Goal: Task Accomplishment & Management: Manage account settings

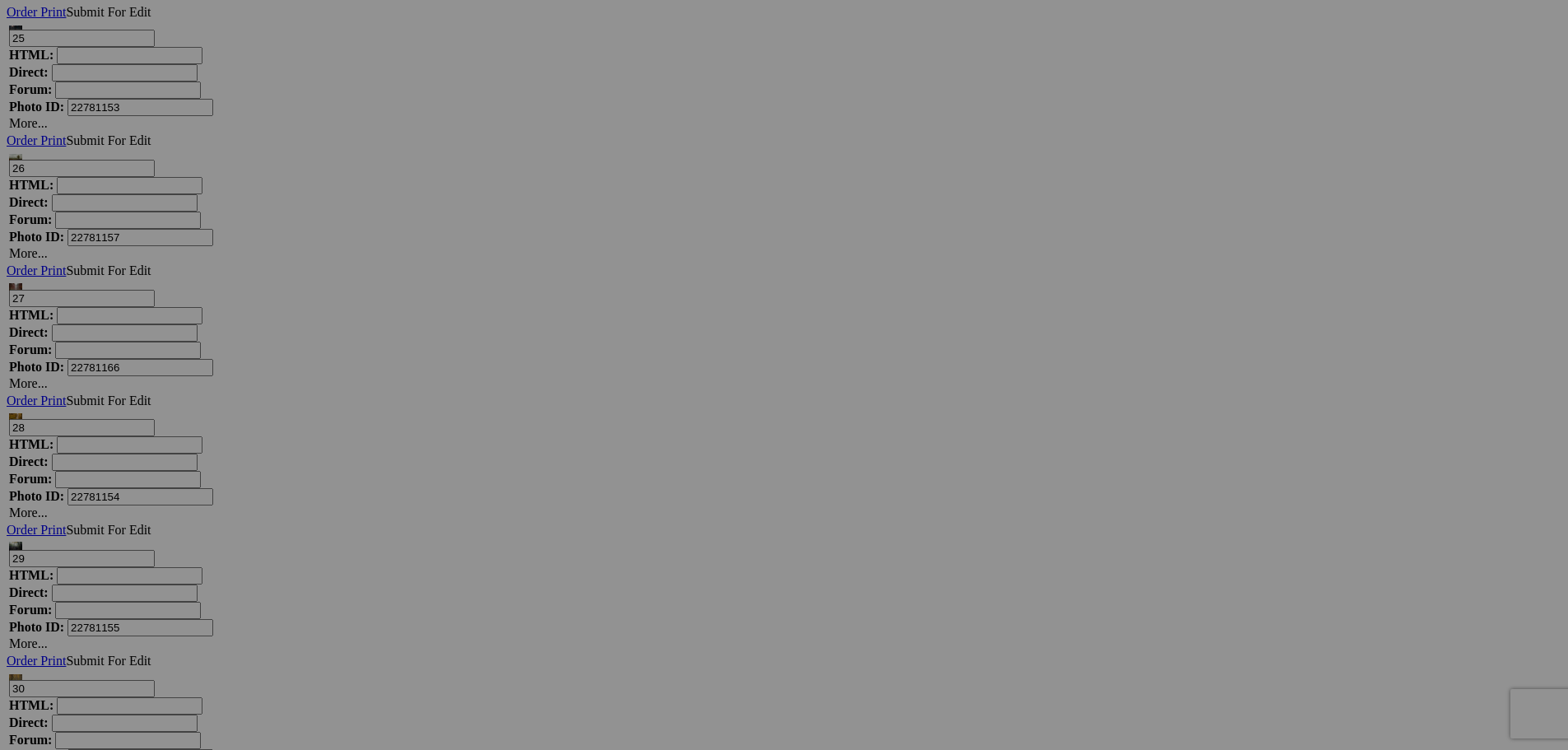
scroll to position [6423, 0]
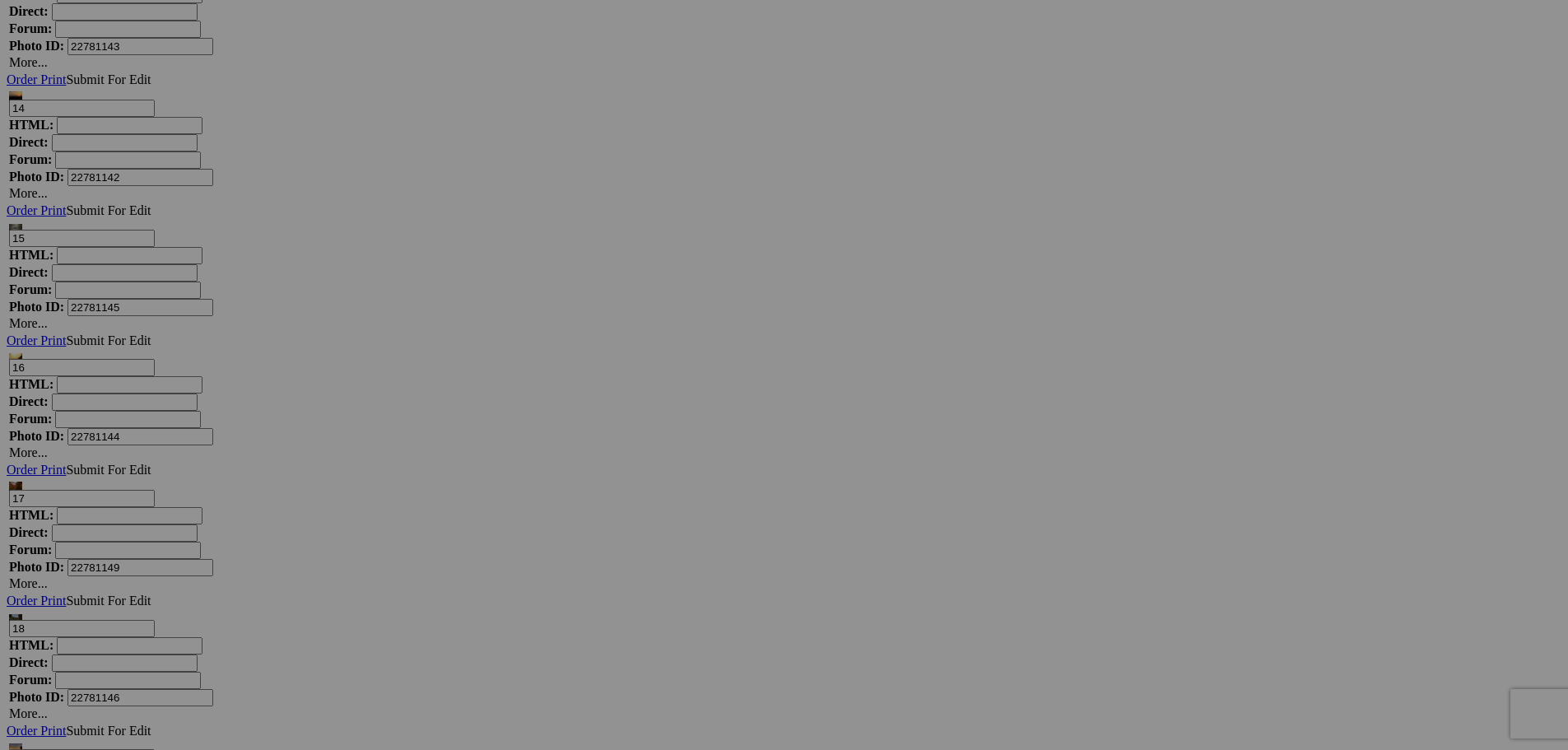
scroll to position [7658, 0]
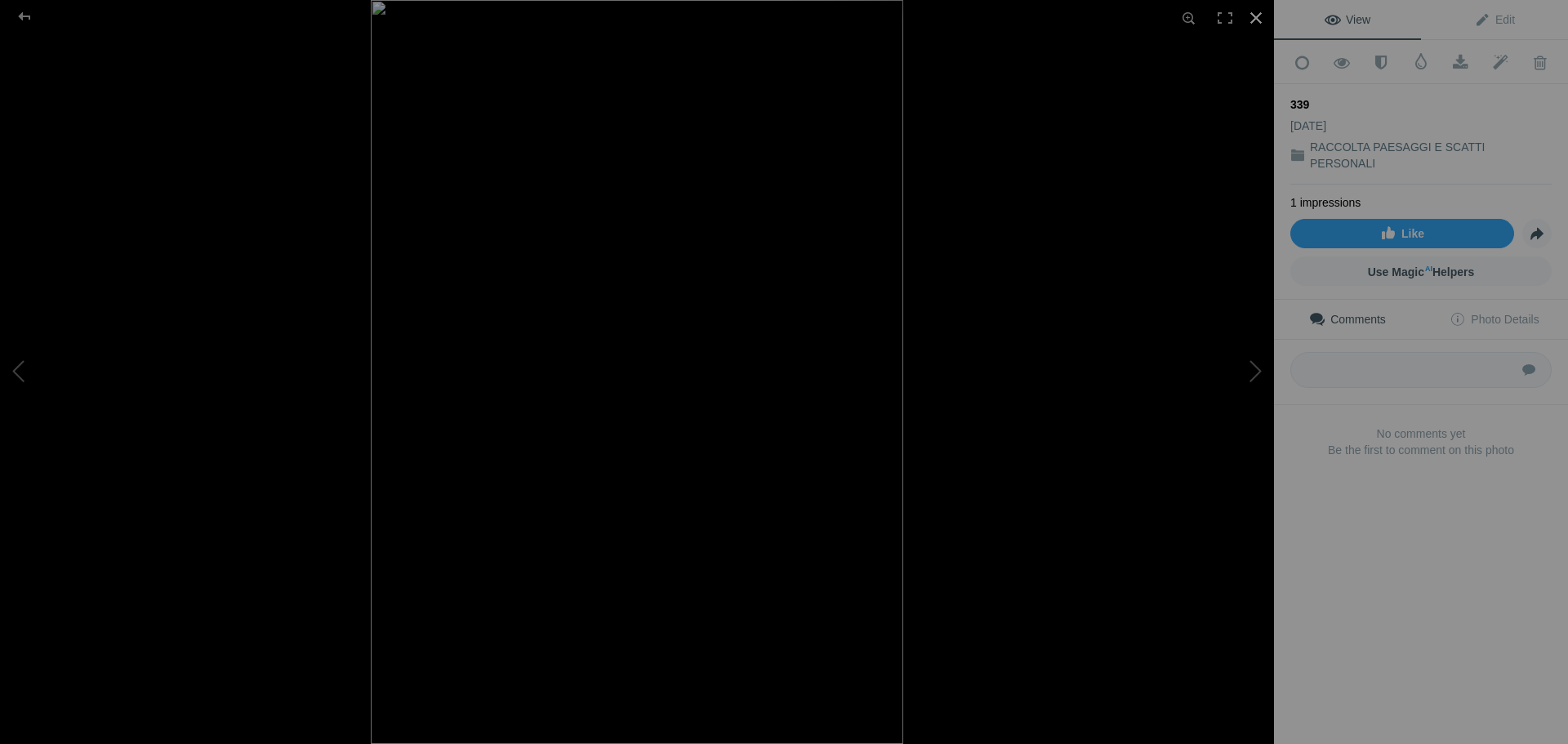
click at [1260, 15] on div at bounding box center [1256, 18] width 36 height 36
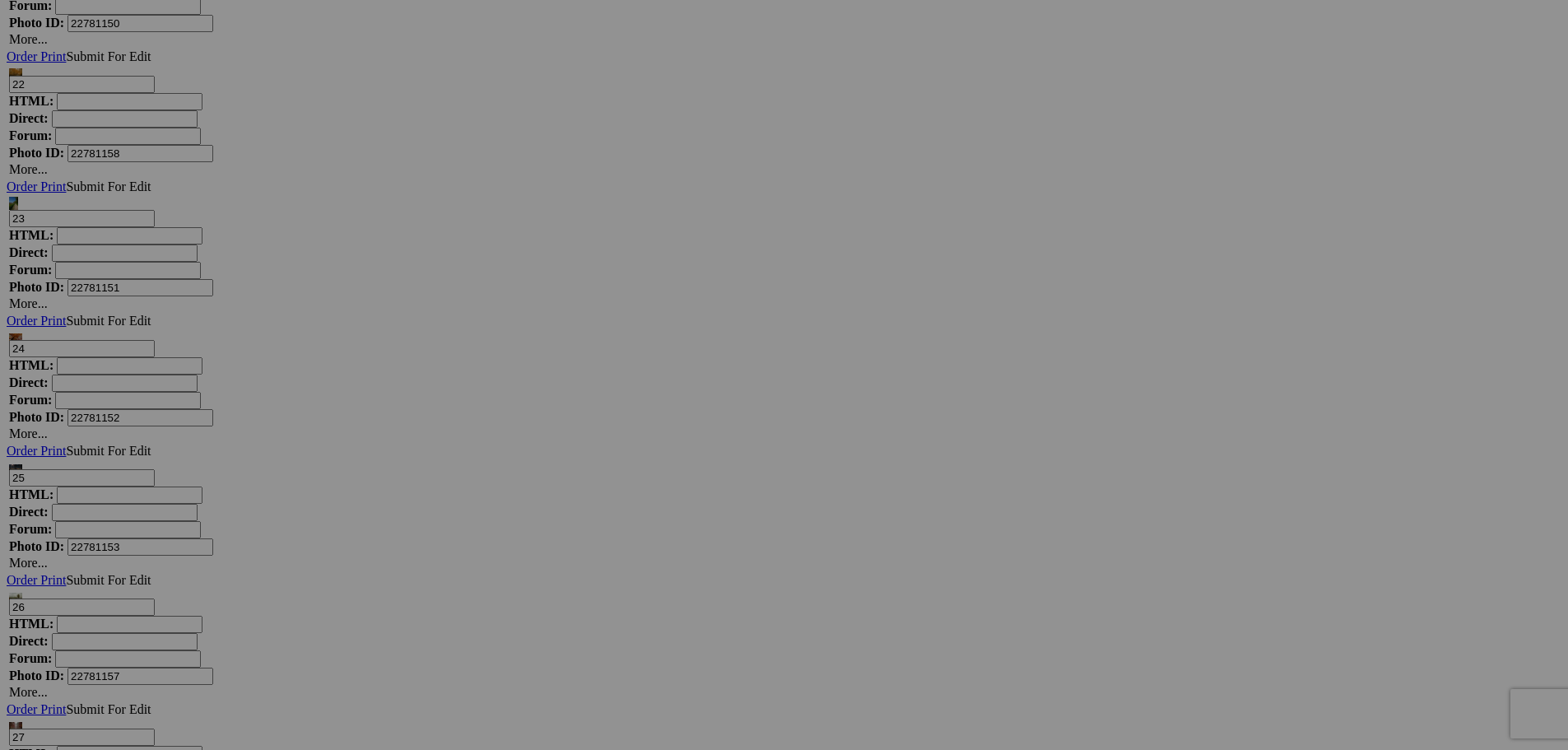
click at [675, 485] on span "Yes" at bounding box center [665, 482] width 19 height 14
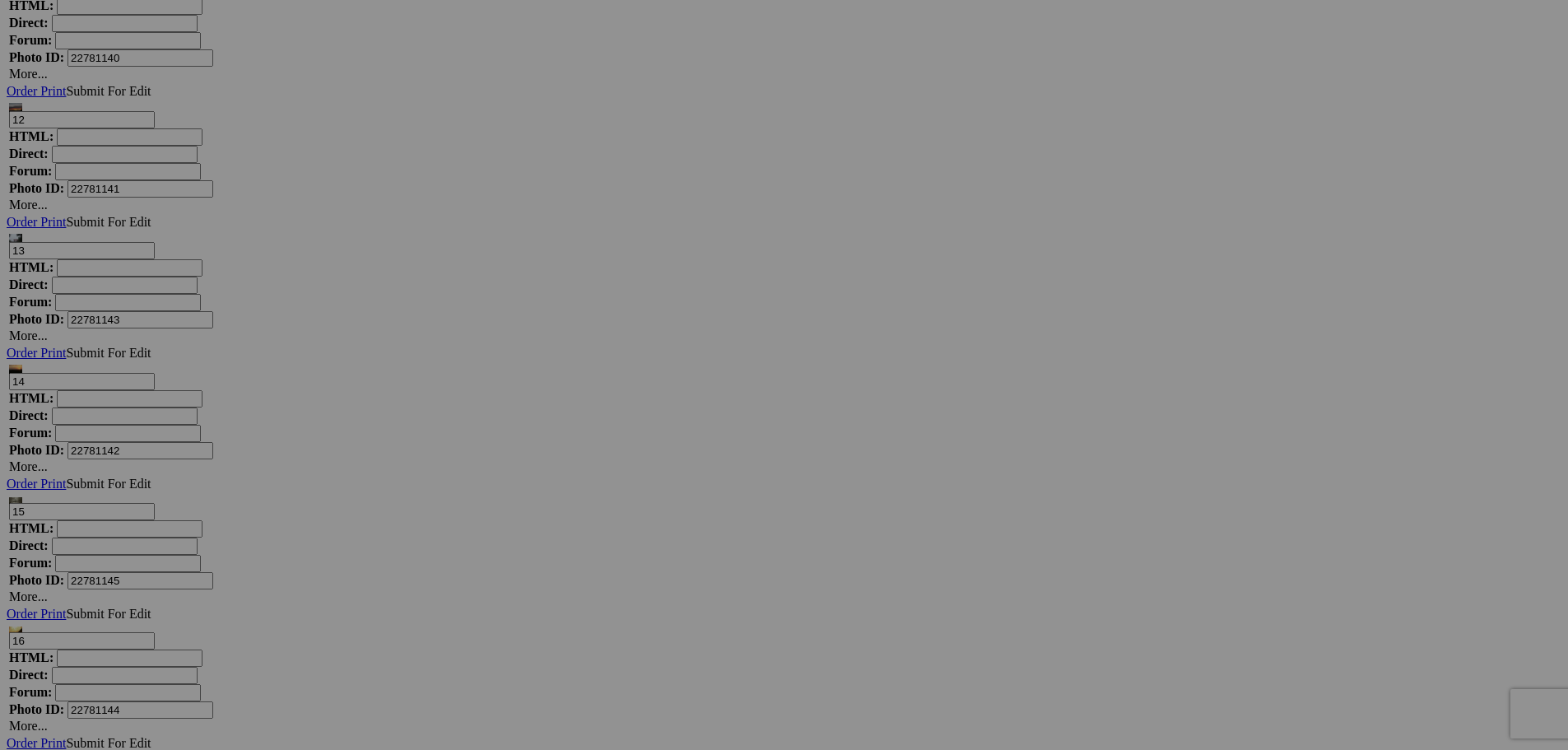
scroll to position [6423, 0]
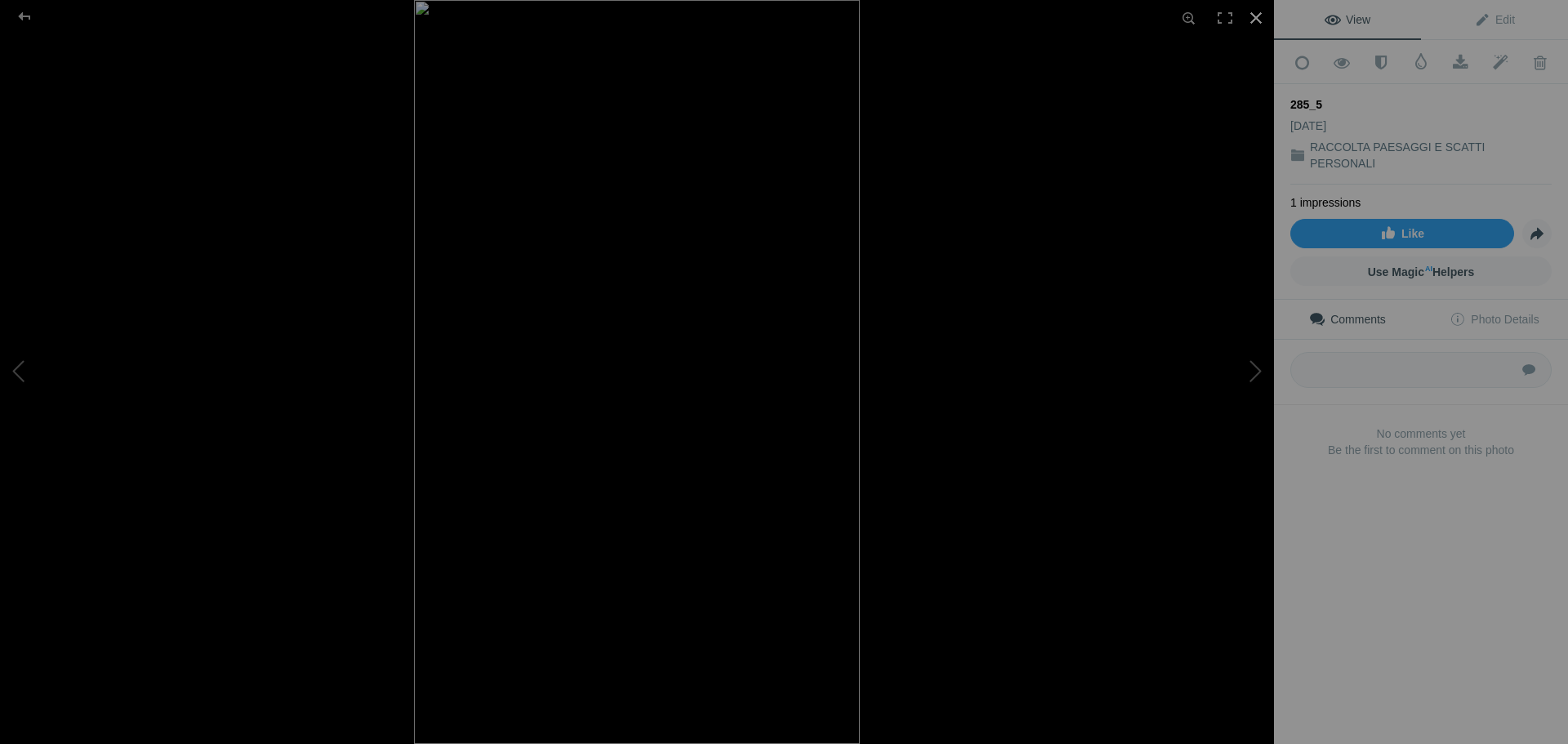
click at [1263, 18] on div at bounding box center [1256, 18] width 36 height 36
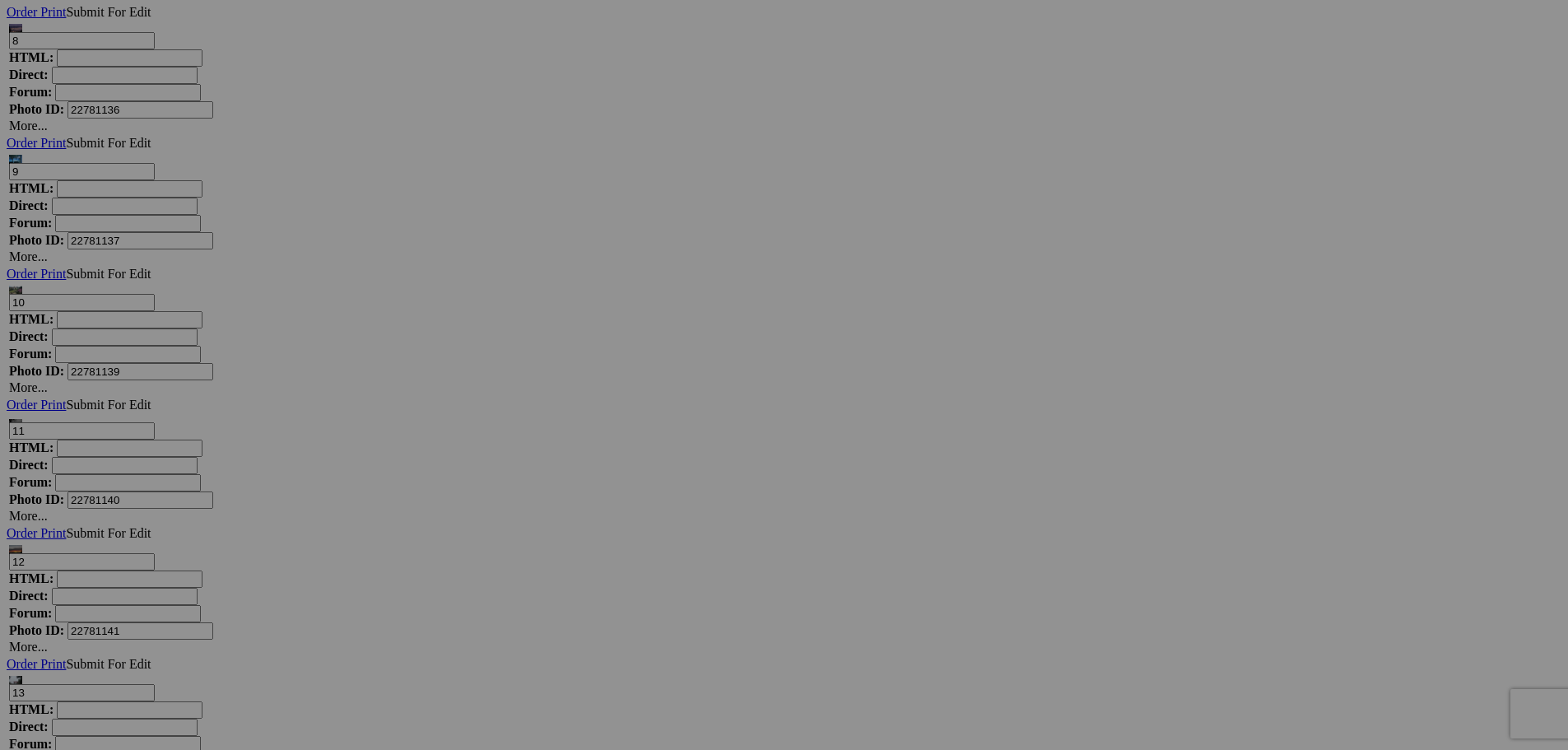
scroll to position [5846, 0]
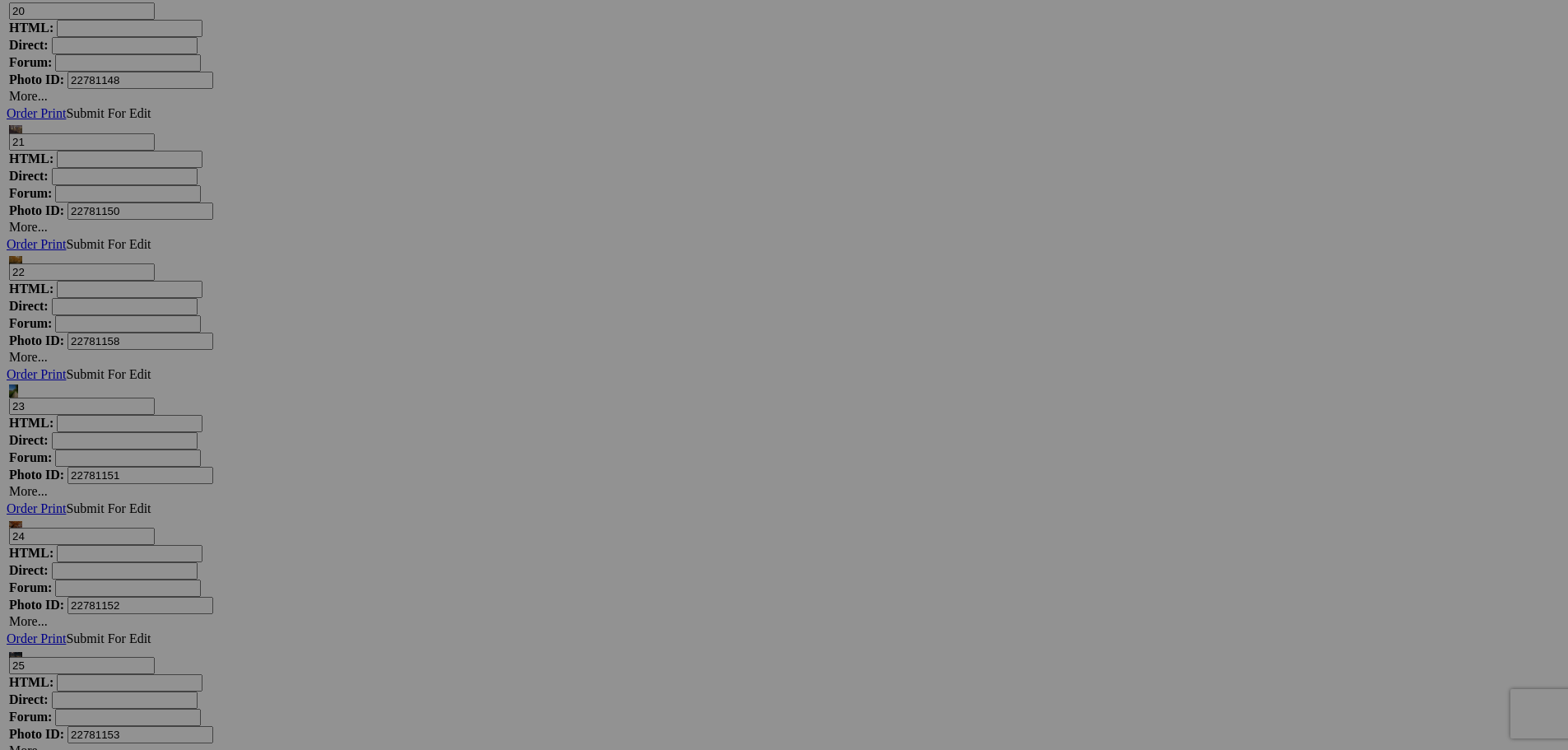
scroll to position [7494, 0]
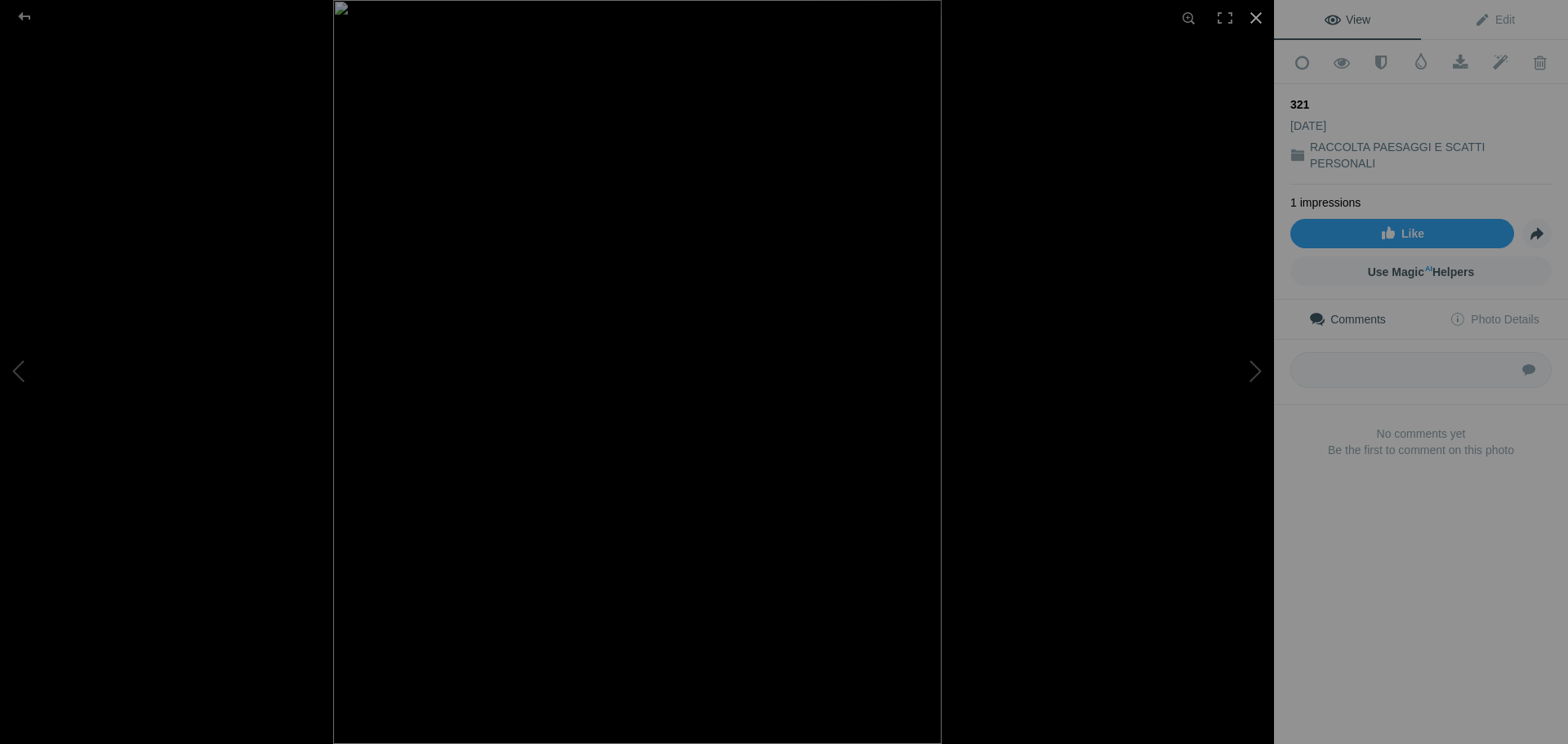
click at [1251, 16] on div at bounding box center [1256, 18] width 36 height 36
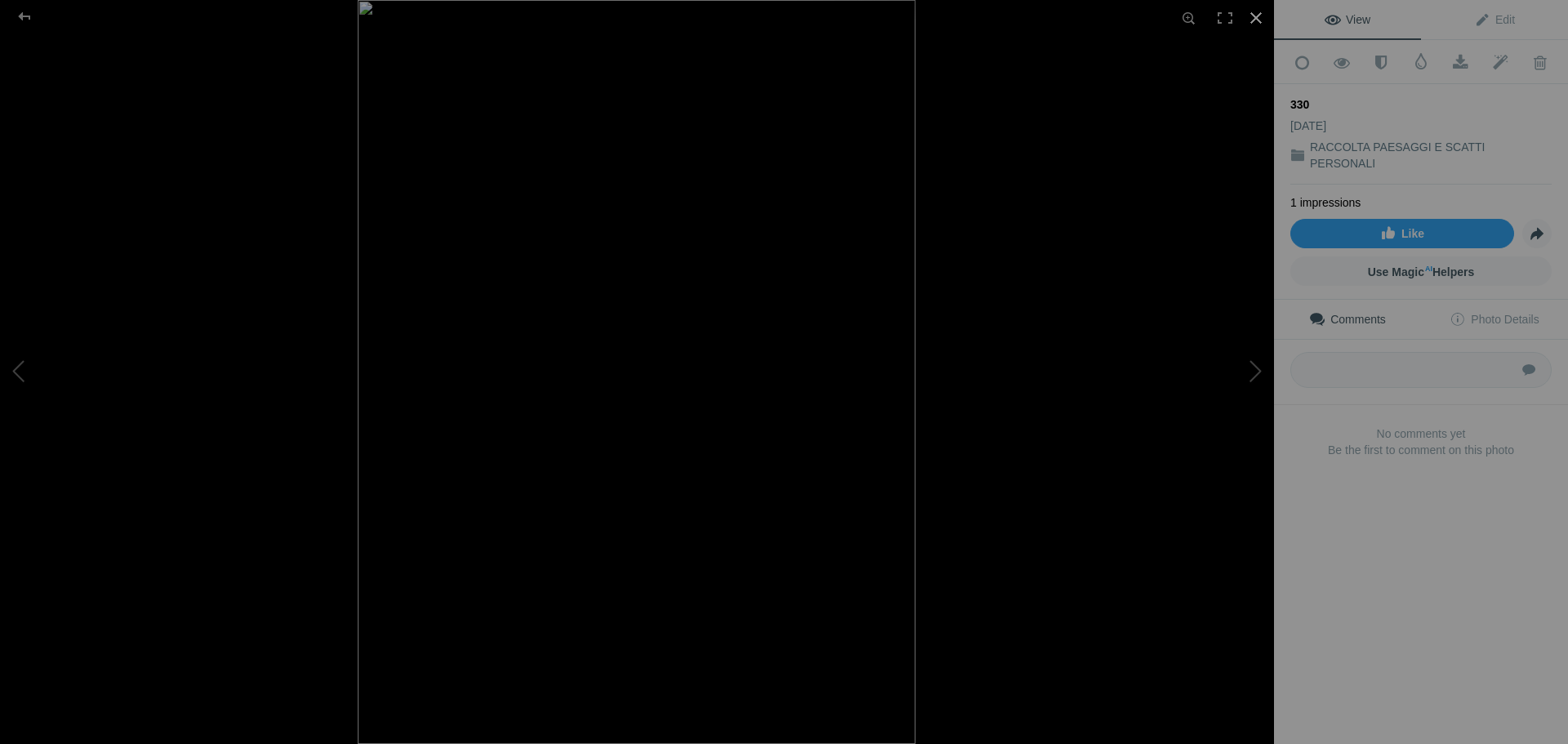
click at [1259, 13] on div at bounding box center [1256, 18] width 36 height 36
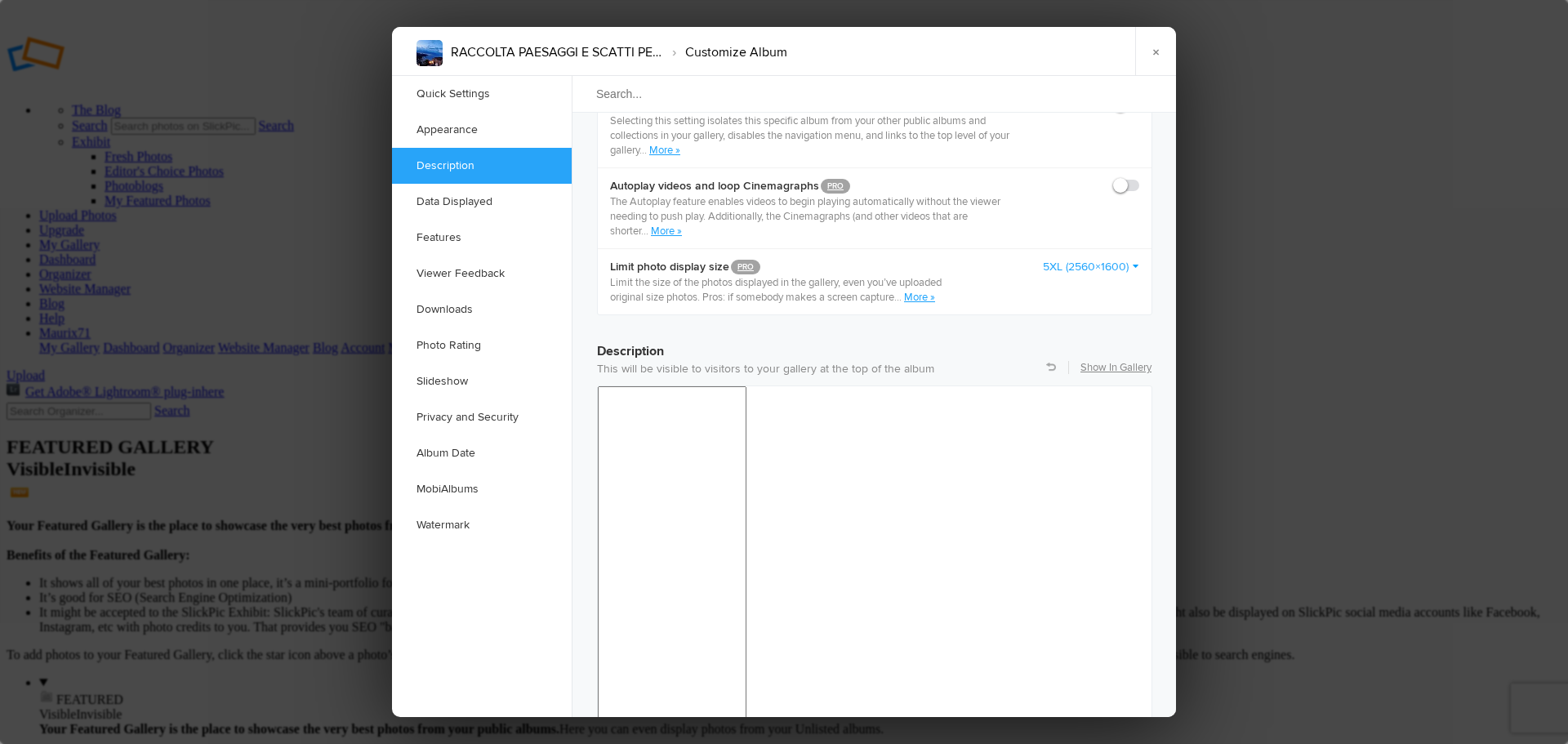
scroll to position [1371, 0]
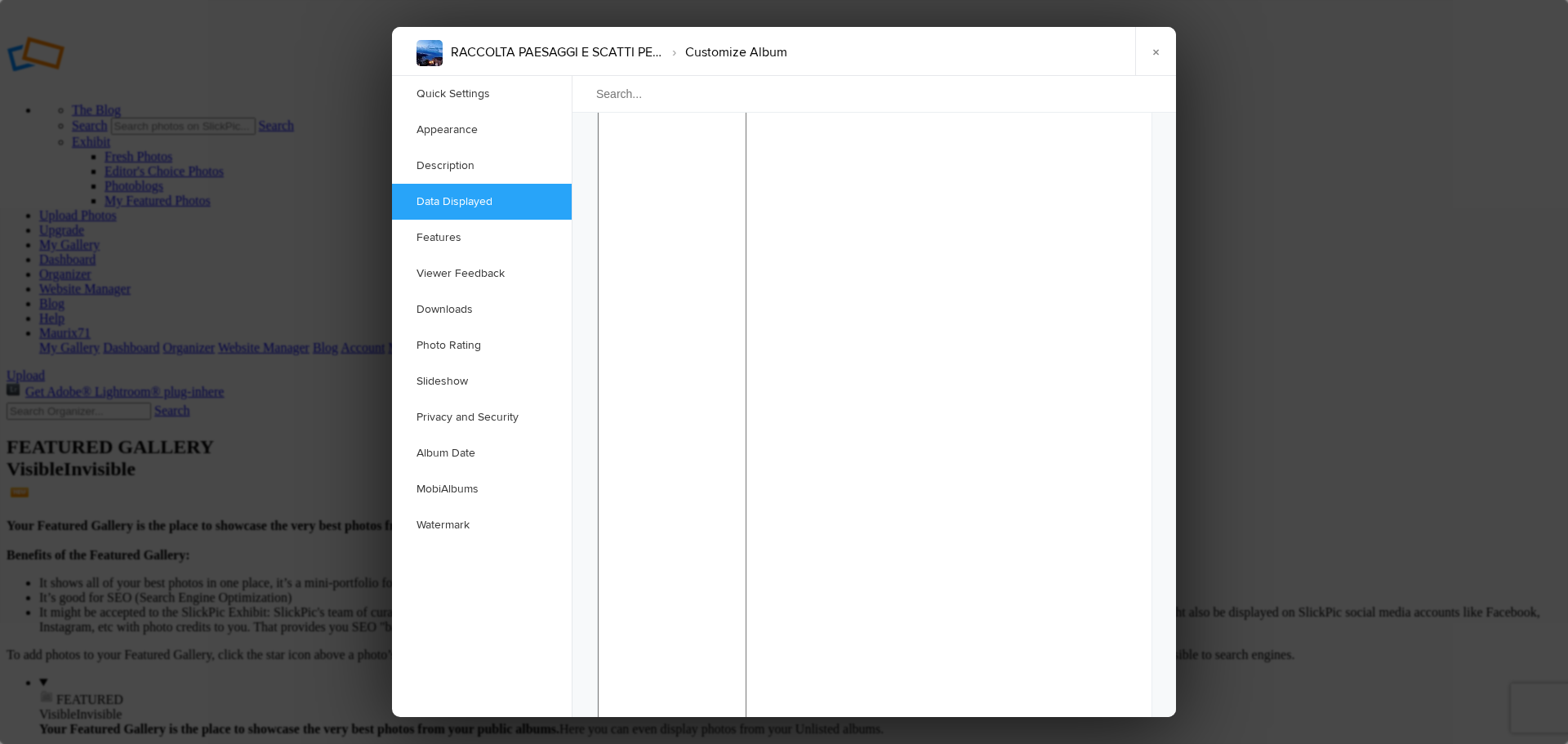
drag, startPoint x: 1171, startPoint y: 123, endPoint x: 438, endPoint y: 182, distance: 735.4
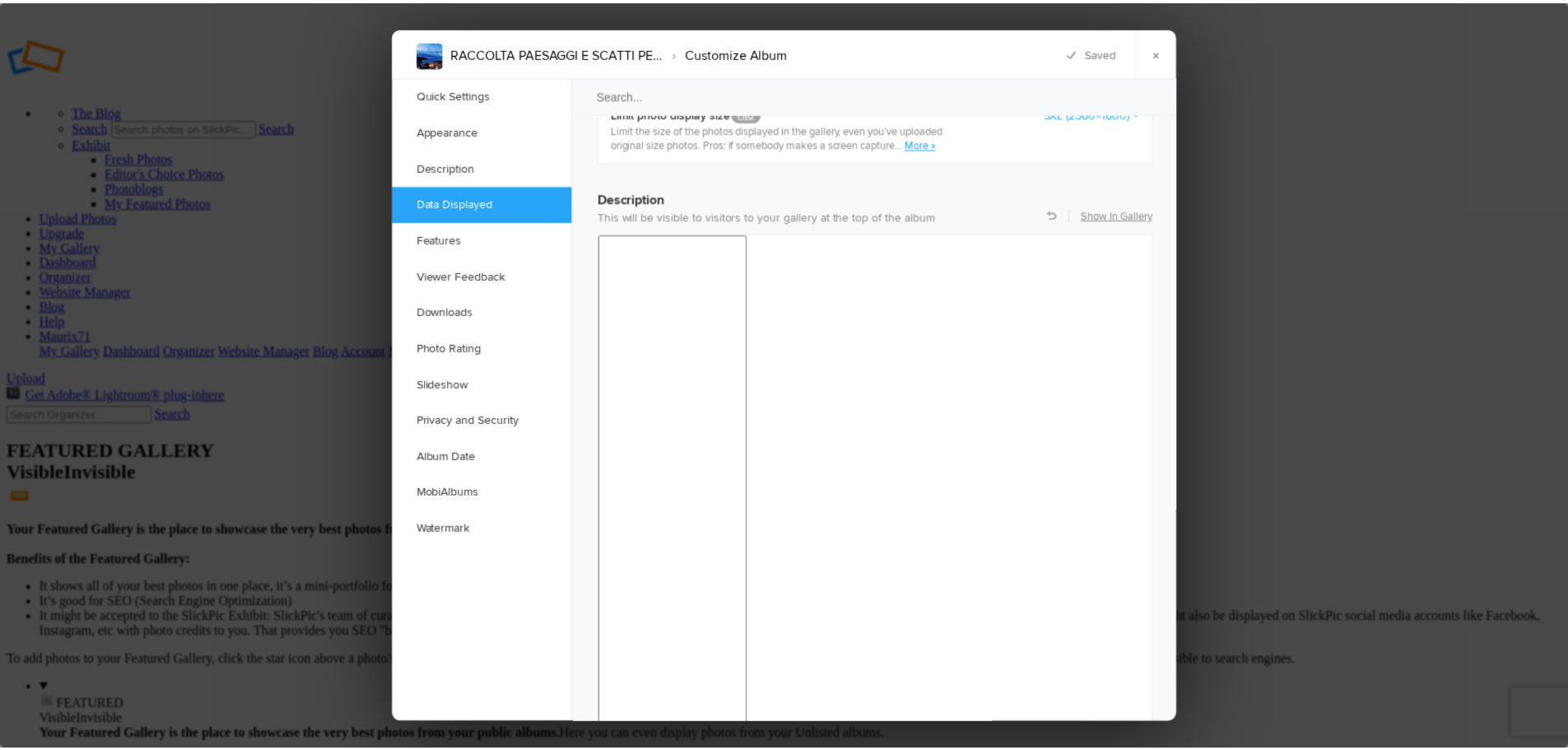
scroll to position [1218, 0]
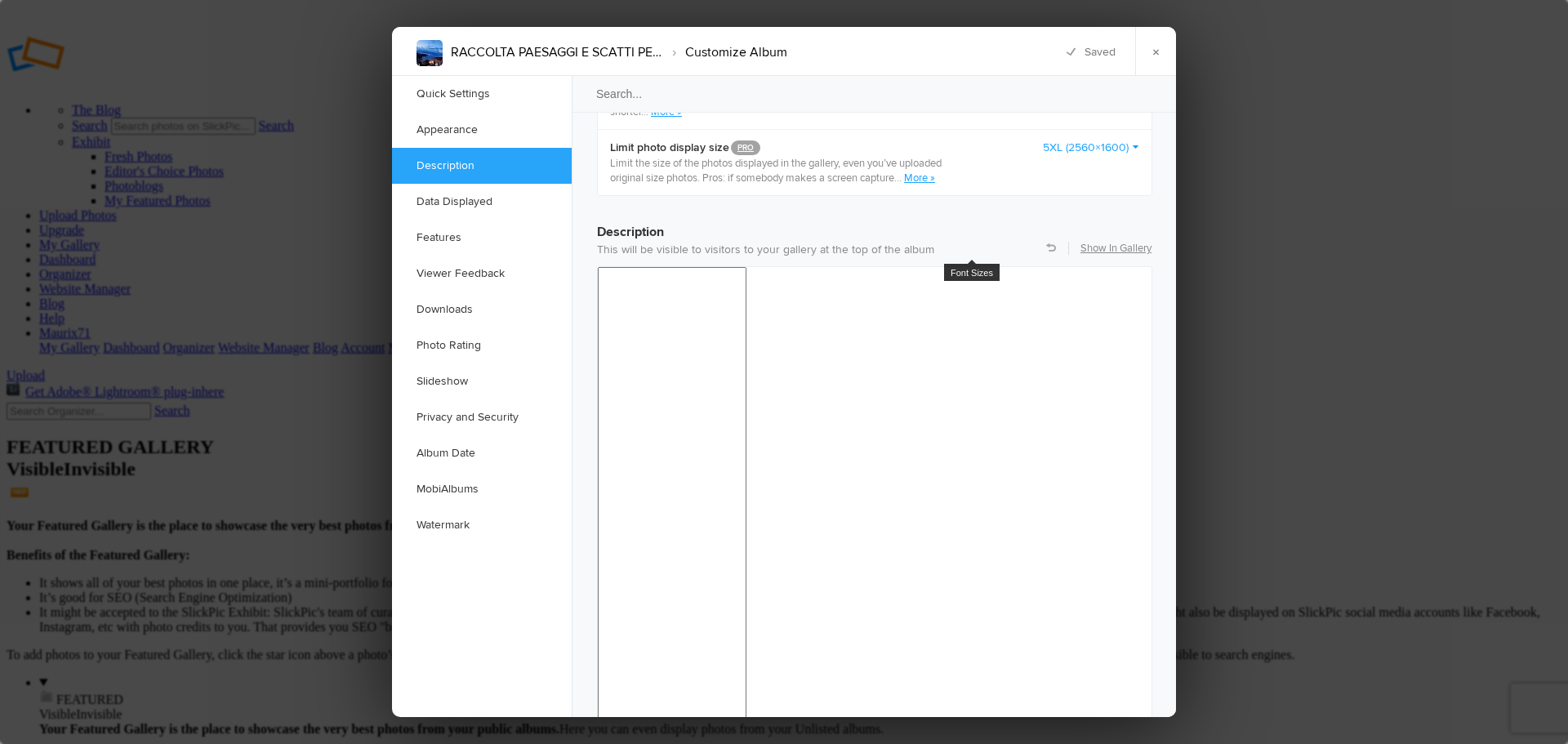
click at [962, 386] on div "24pt" at bounding box center [1000, 392] width 150 height 23
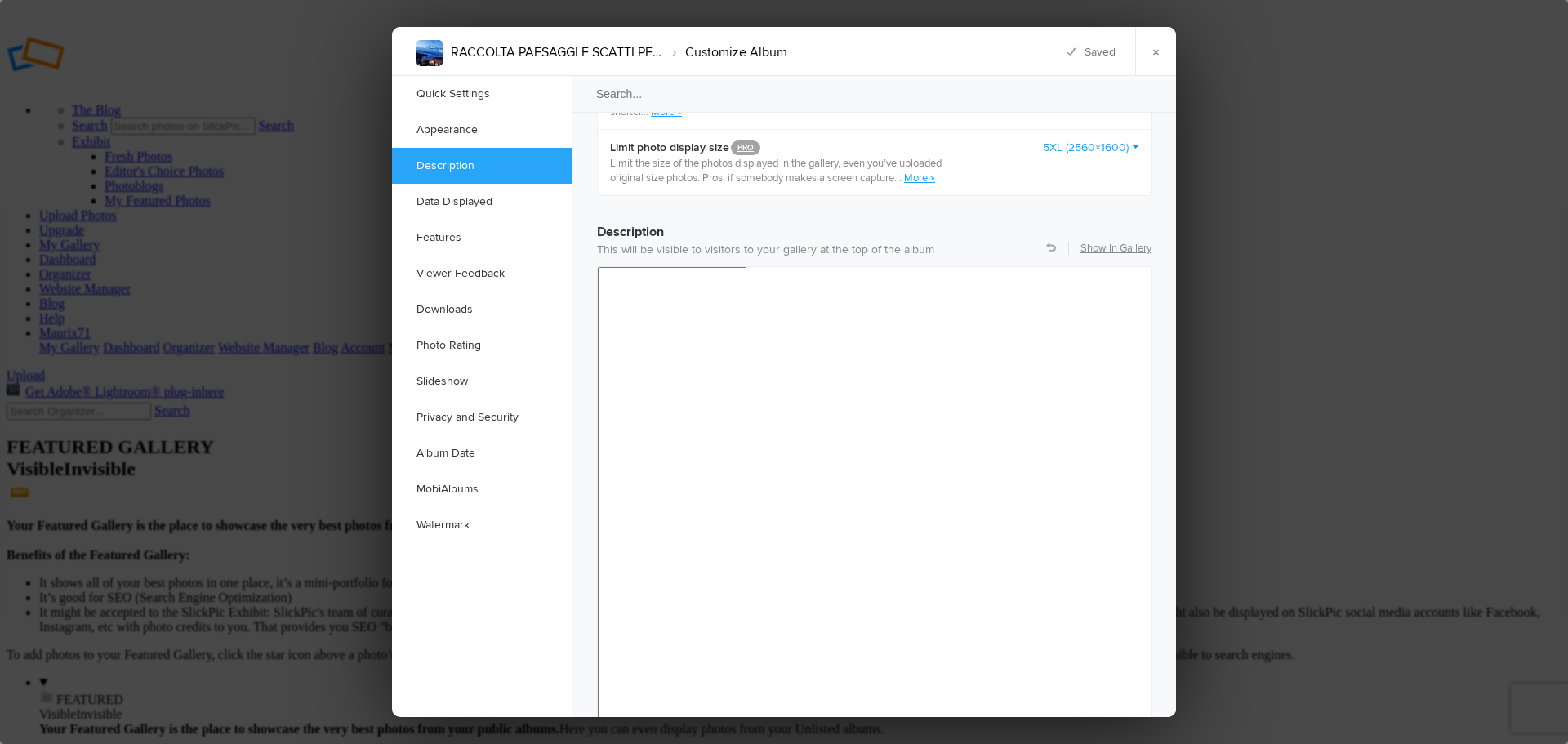
click at [784, 308] on div at bounding box center [782, 310] width 14 height 14
drag, startPoint x: 766, startPoint y: 1215, endPoint x: 1186, endPoint y: 1477, distance: 495.0
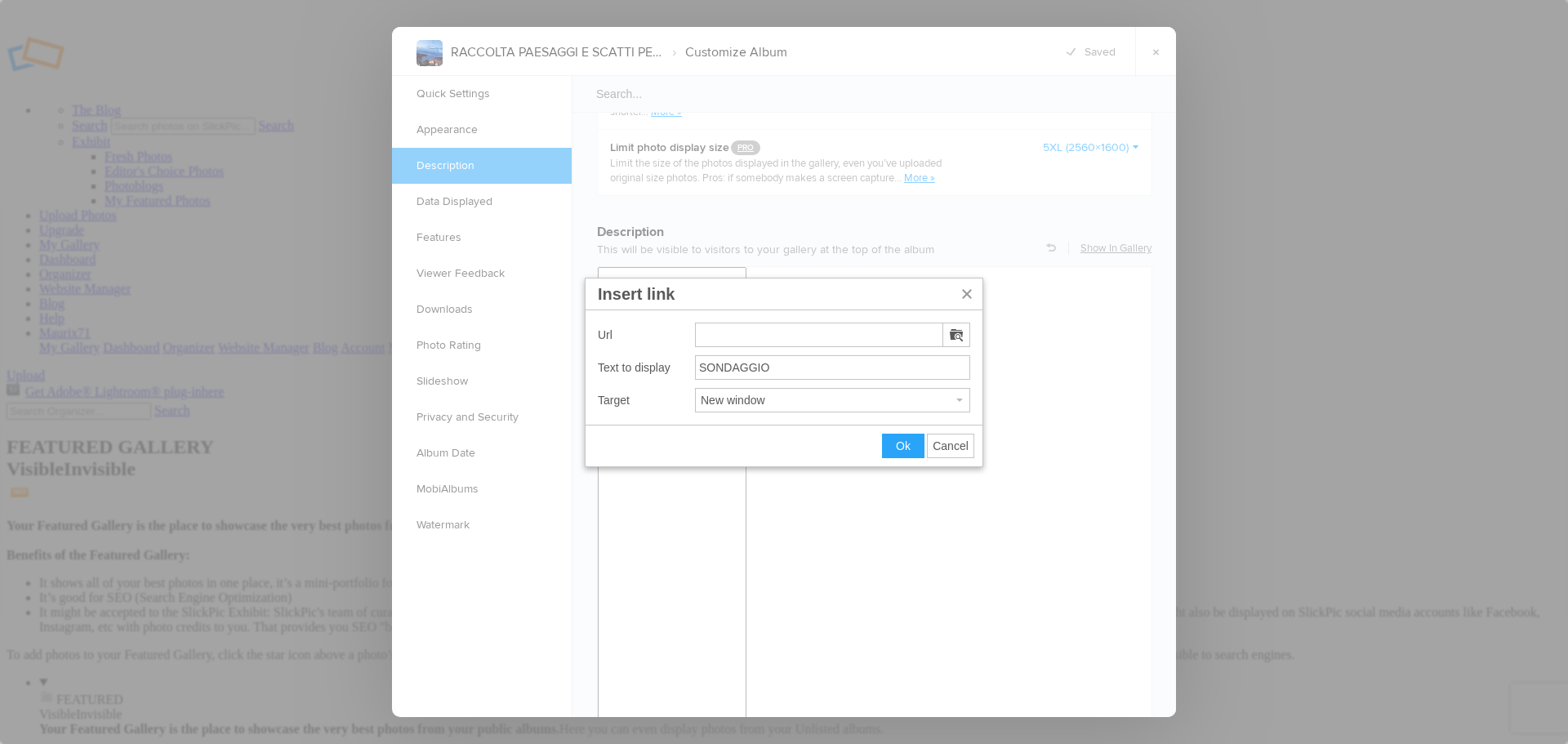
type input "https://xoyondo.com/ap/c09zior72v5c92q"
click at [902, 445] on span "Ok" at bounding box center [903, 446] width 14 height 13
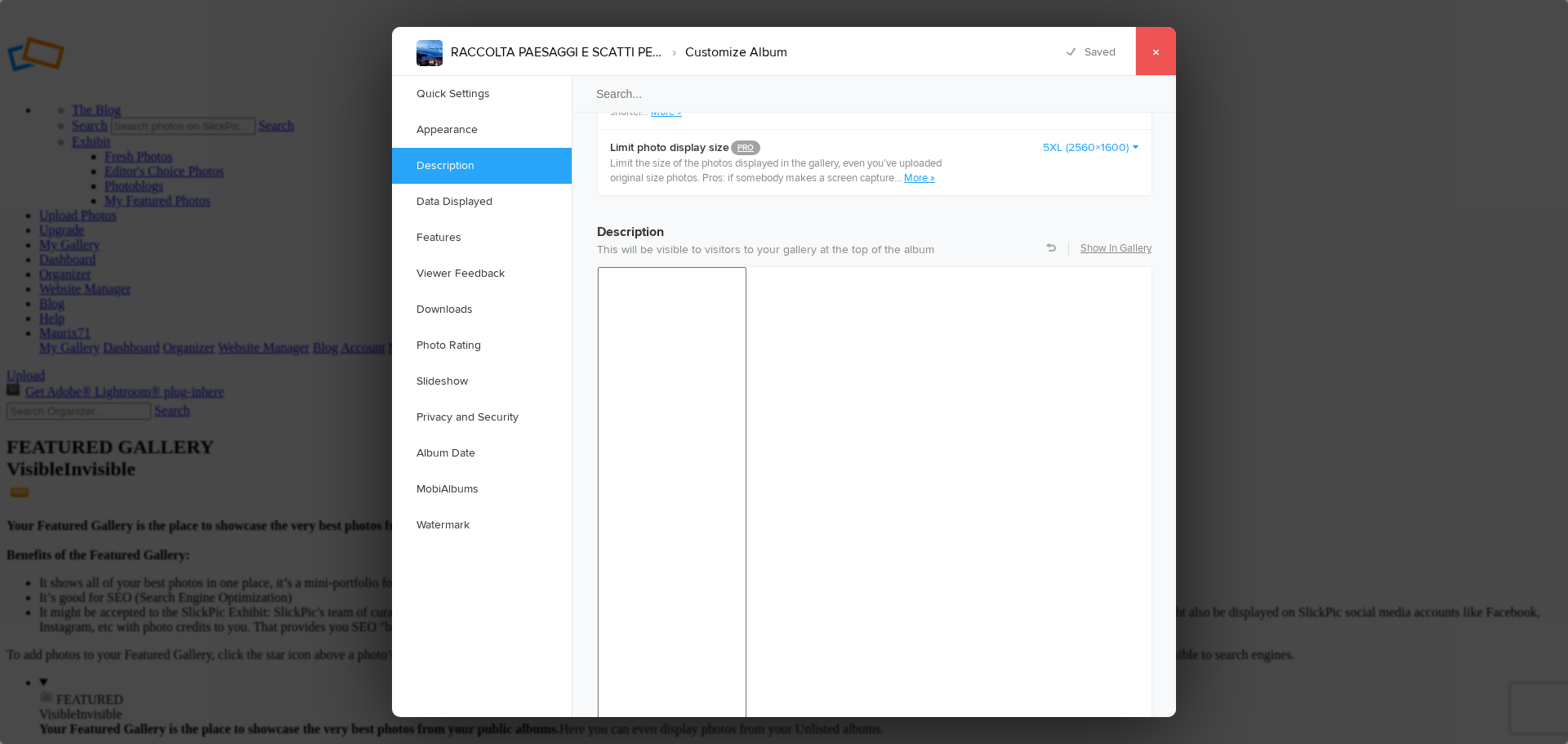
click at [1154, 51] on link "×" at bounding box center [1155, 52] width 41 height 49
